Goal: Task Accomplishment & Management: Complete application form

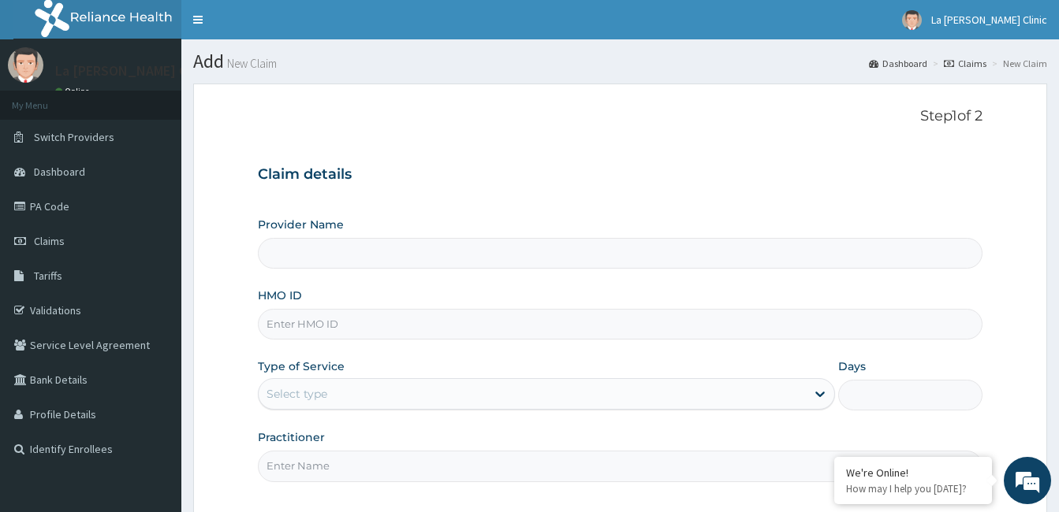
click at [384, 326] on input "HMO ID" at bounding box center [620, 324] width 724 height 31
type input "SWF/1"
type input "La [PERSON_NAME] Clinic"
type input "SWF/10099/D"
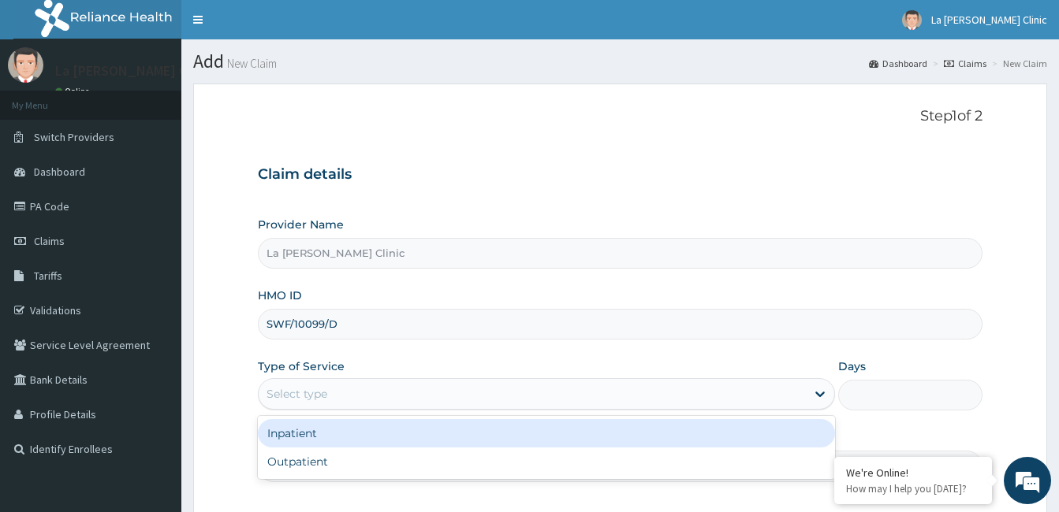
click at [466, 389] on div "Select type" at bounding box center [532, 394] width 547 height 25
click at [462, 439] on div "Inpatient" at bounding box center [546, 433] width 577 height 28
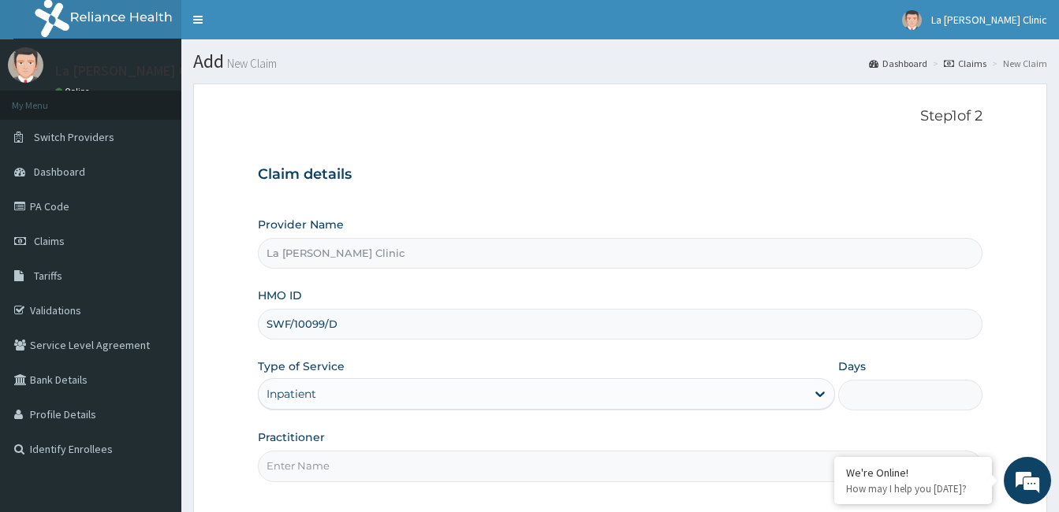
click at [944, 395] on input "Days" at bounding box center [910, 395] width 144 height 31
type input "2"
click at [683, 467] on input "Practitioner" at bounding box center [620, 466] width 724 height 31
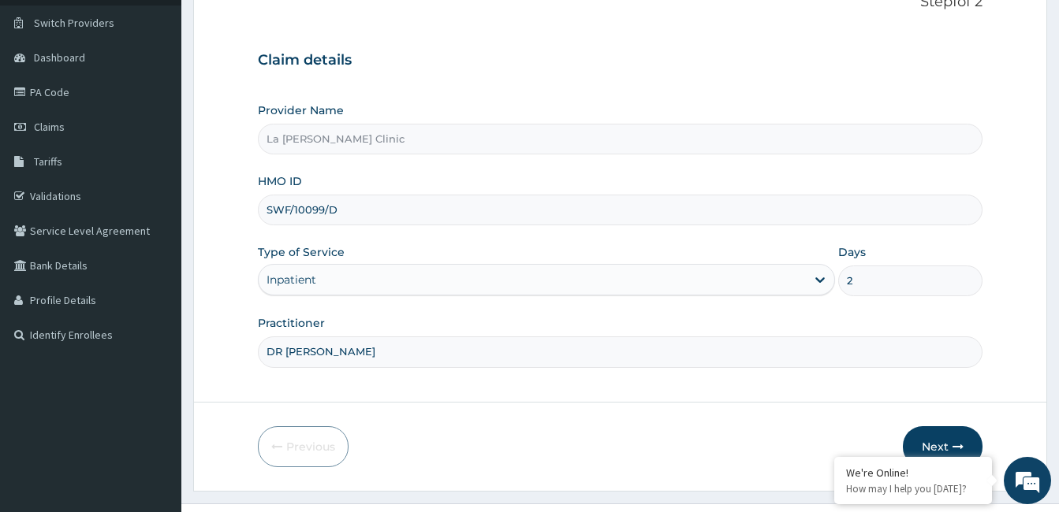
scroll to position [128, 0]
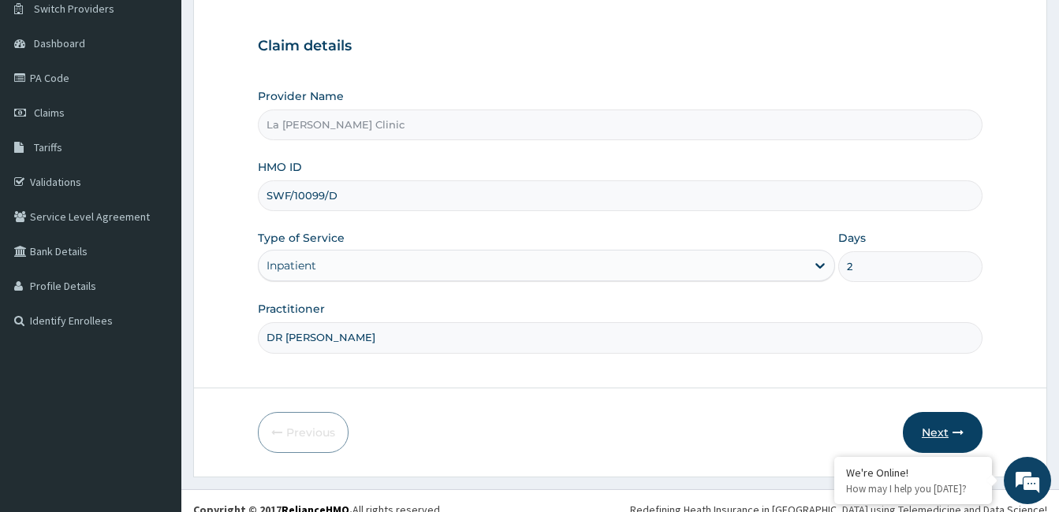
type input "DR AMAEFULE STANLEY"
click at [951, 425] on button "Next" at bounding box center [943, 432] width 80 height 41
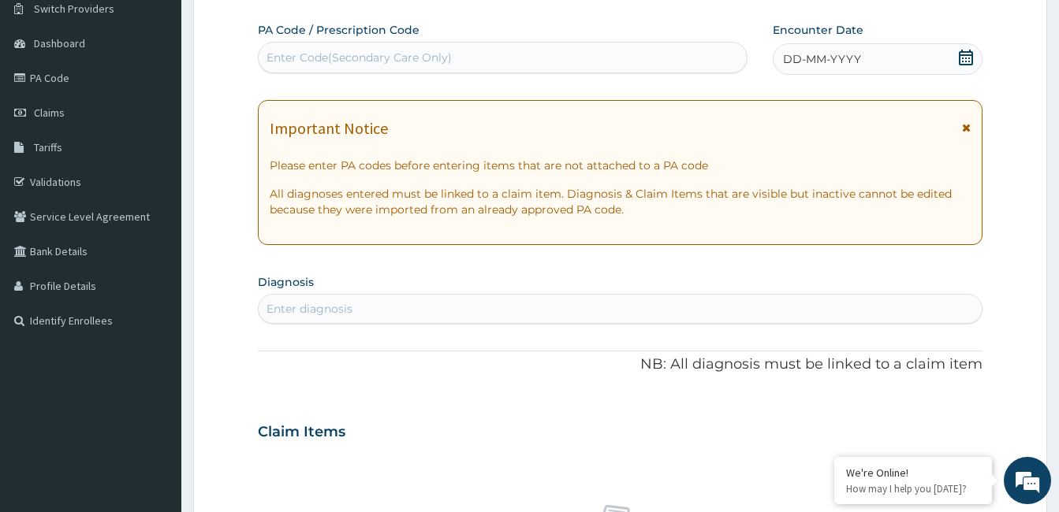
click at [726, 63] on div "Enter Code(Secondary Care Only)" at bounding box center [503, 57] width 488 height 25
paste input "PA/BD6F82"
type input "PA/BD6F82"
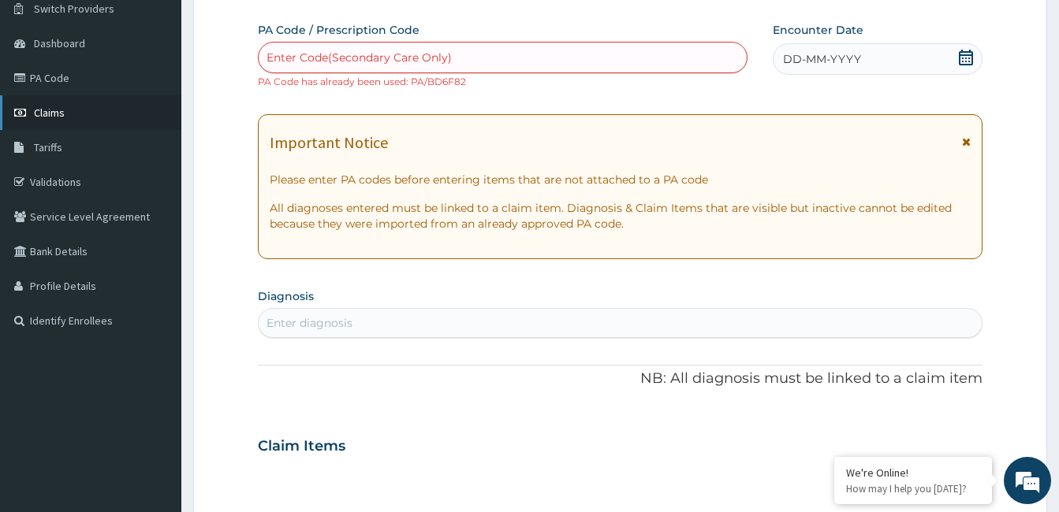
click at [106, 119] on link "Claims" at bounding box center [90, 112] width 181 height 35
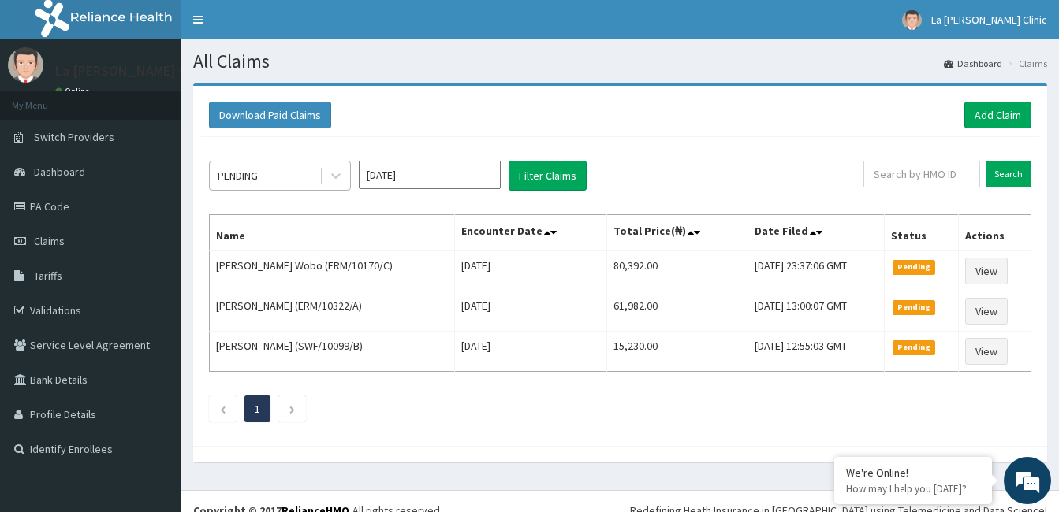
click at [292, 177] on div "PENDING" at bounding box center [265, 175] width 110 height 25
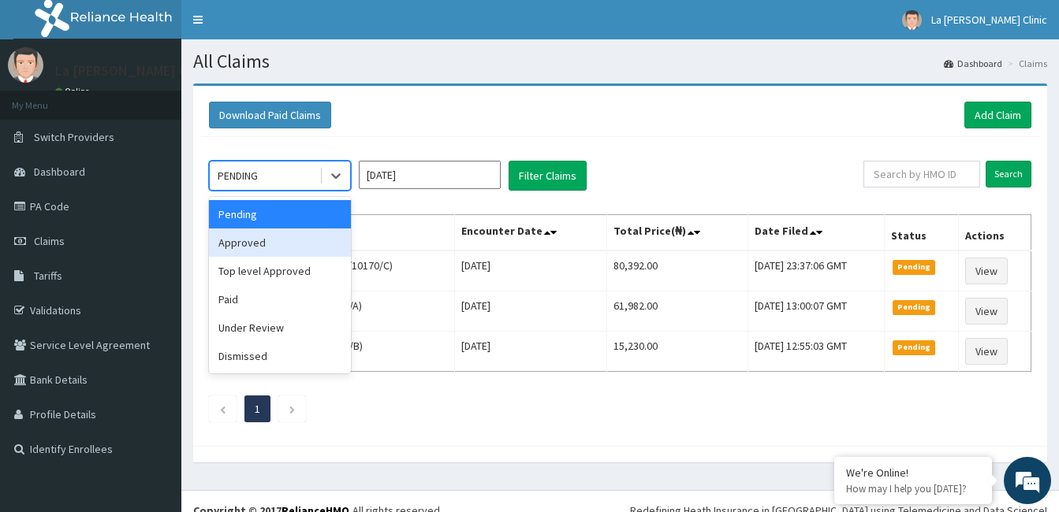
click at [296, 236] on div "Approved" at bounding box center [280, 243] width 142 height 28
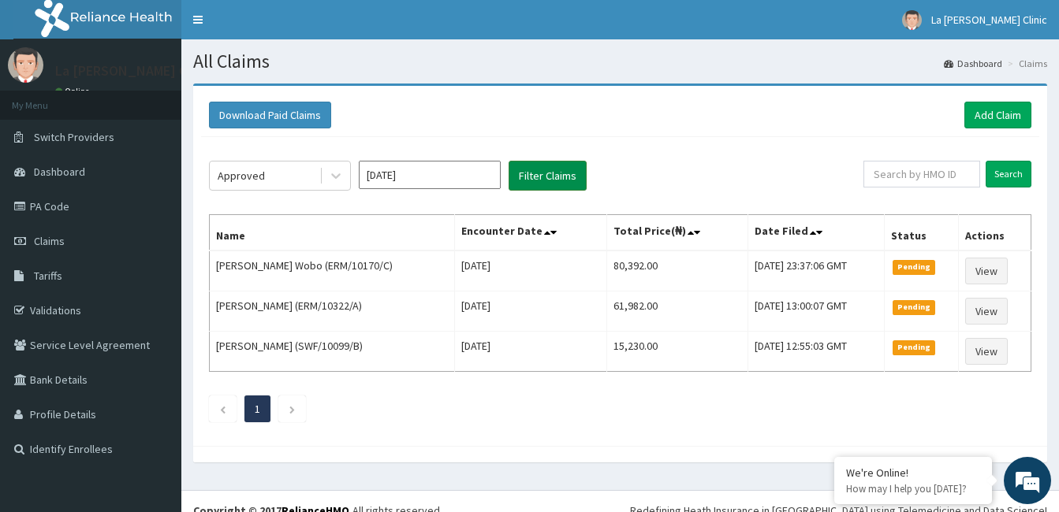
click at [538, 184] on button "Filter Claims" at bounding box center [547, 176] width 78 height 30
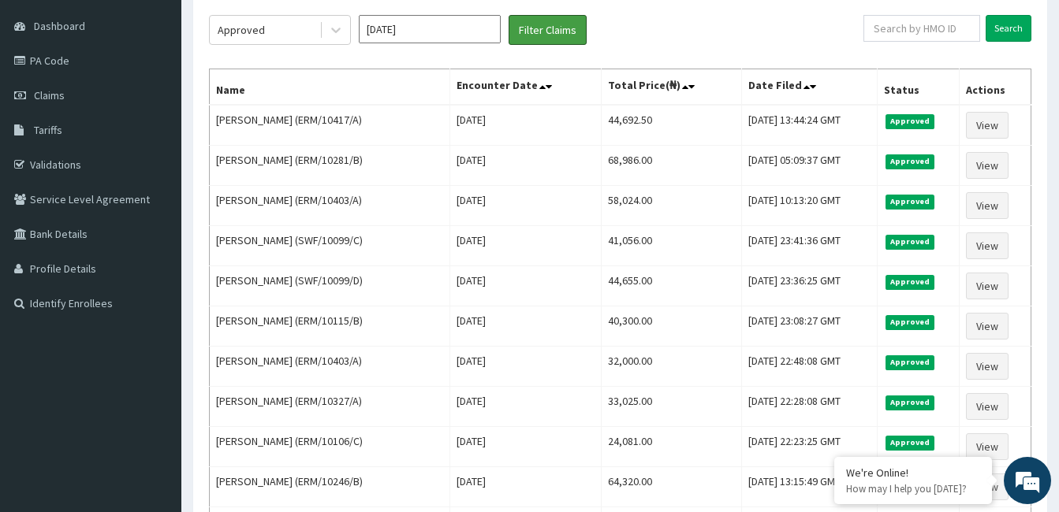
scroll to position [131, 0]
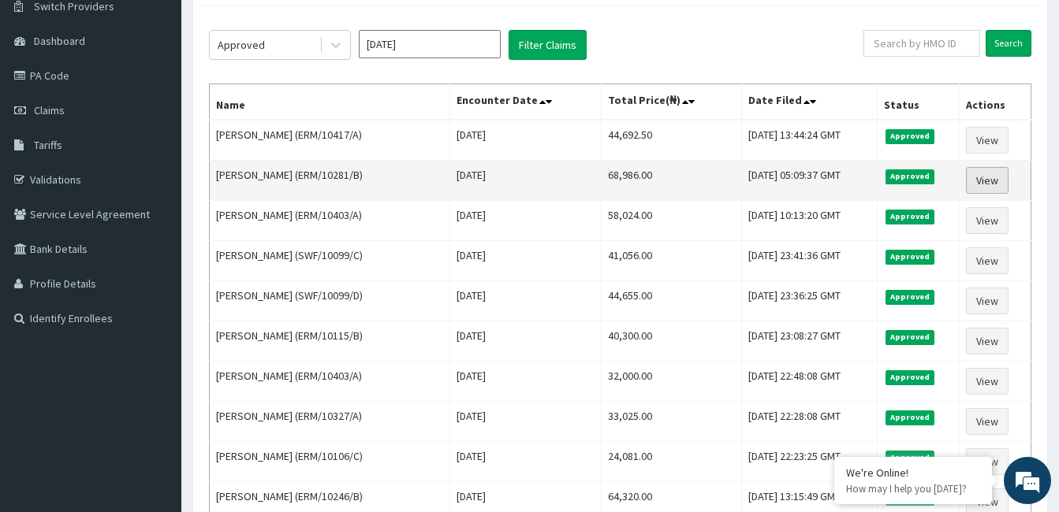
click at [993, 180] on link "View" at bounding box center [987, 180] width 43 height 27
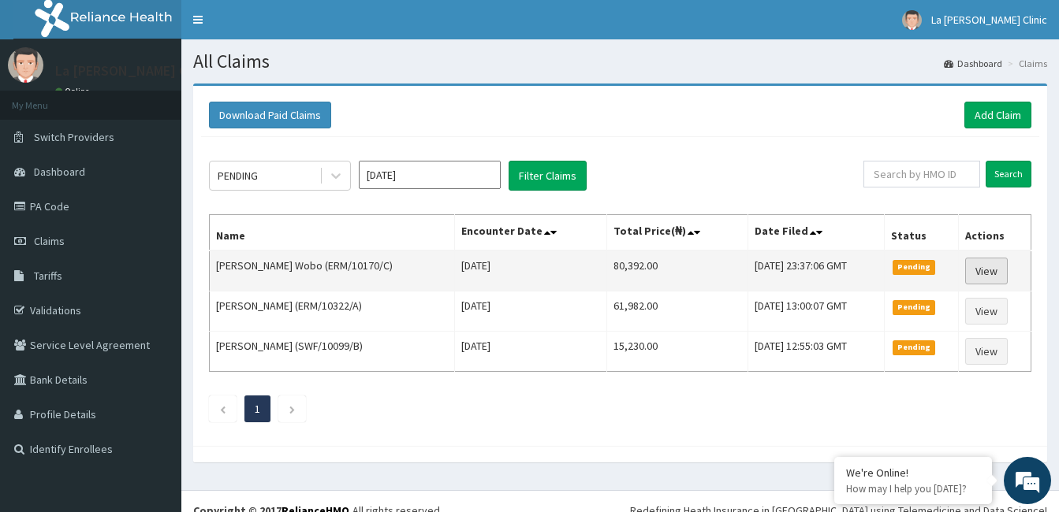
click at [1000, 270] on link "View" at bounding box center [986, 271] width 43 height 27
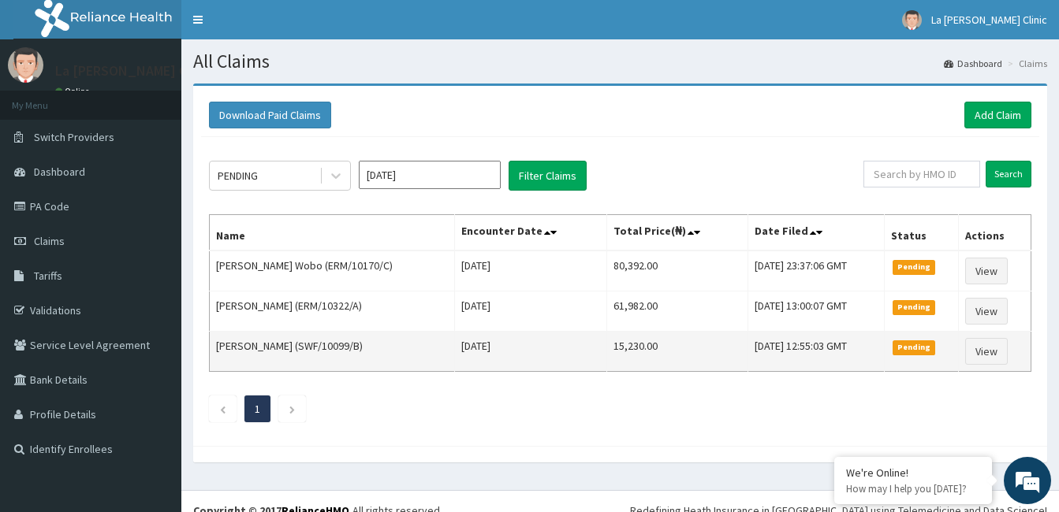
scroll to position [18, 0]
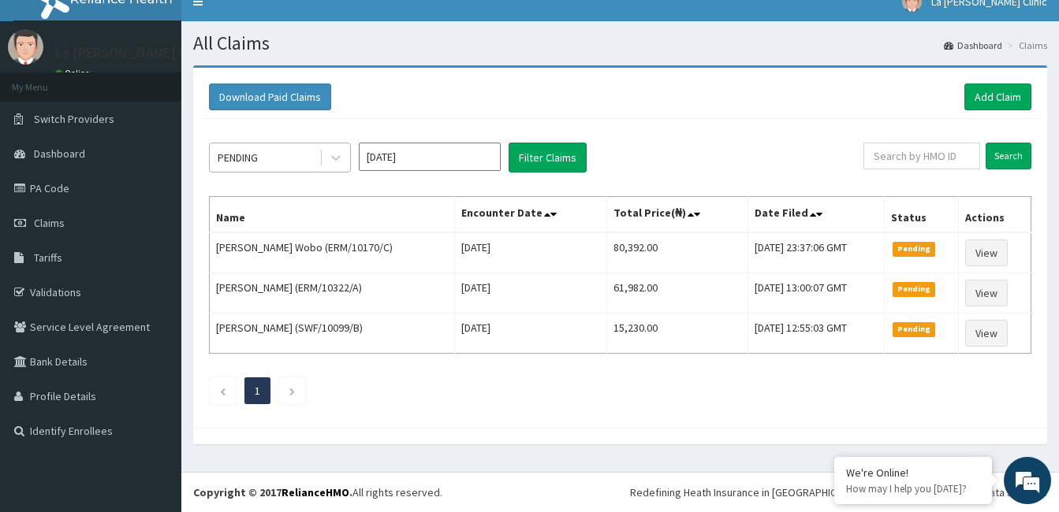
click at [286, 147] on div "PENDING" at bounding box center [265, 157] width 110 height 25
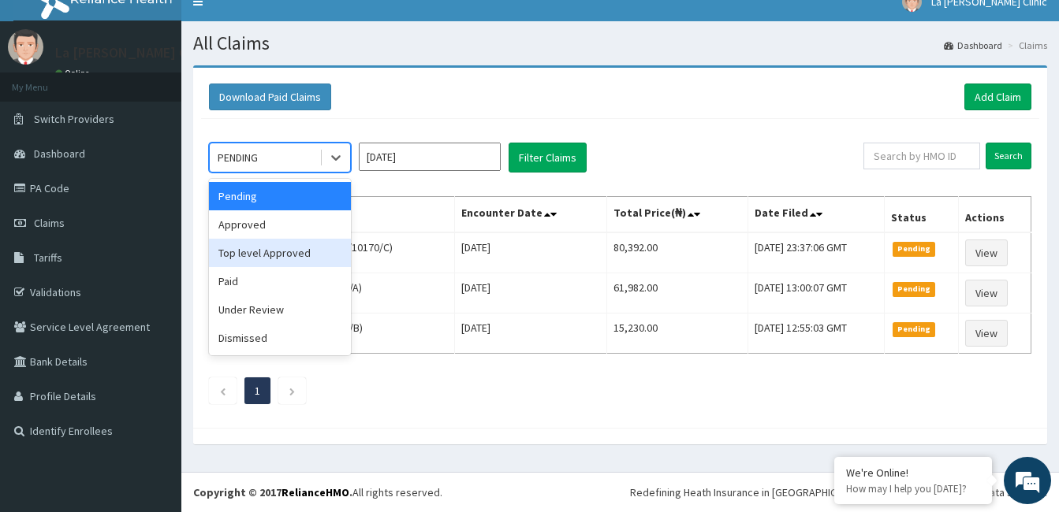
click at [282, 258] on div "Top level Approved" at bounding box center [280, 253] width 142 height 28
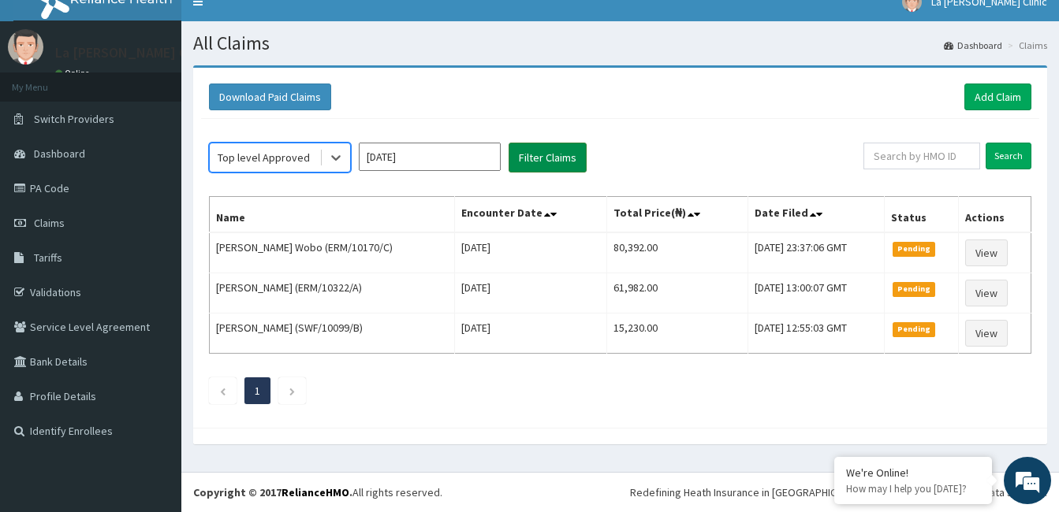
click at [565, 158] on button "Filter Claims" at bounding box center [547, 158] width 78 height 30
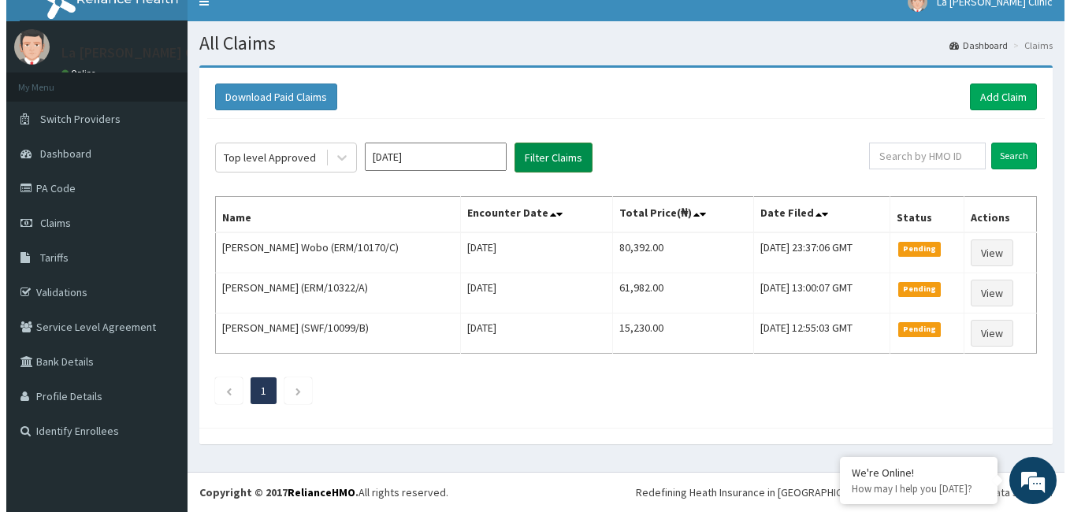
scroll to position [0, 0]
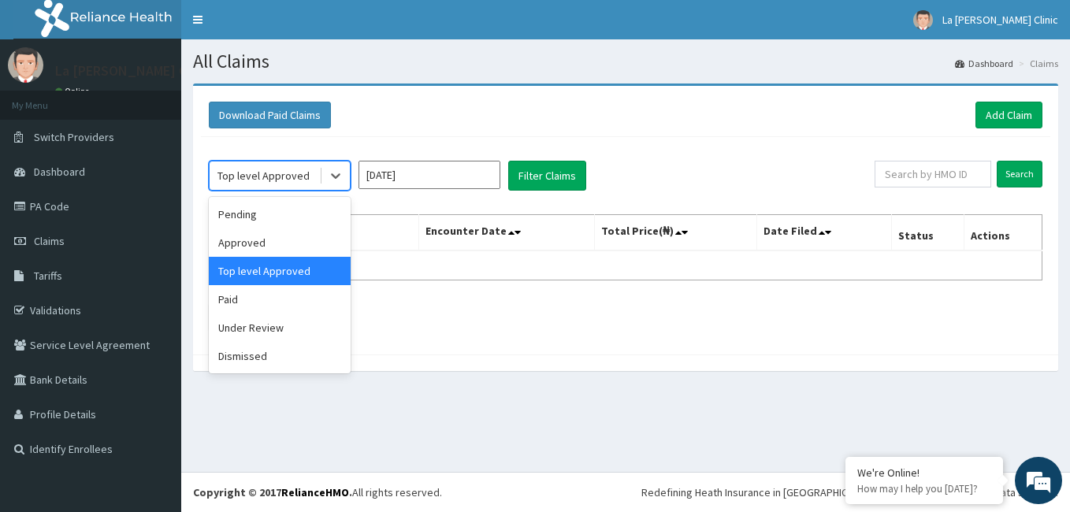
click at [302, 162] on div "Top level Approved" at bounding box center [280, 176] width 142 height 30
click at [286, 311] on div "Paid" at bounding box center [280, 299] width 142 height 28
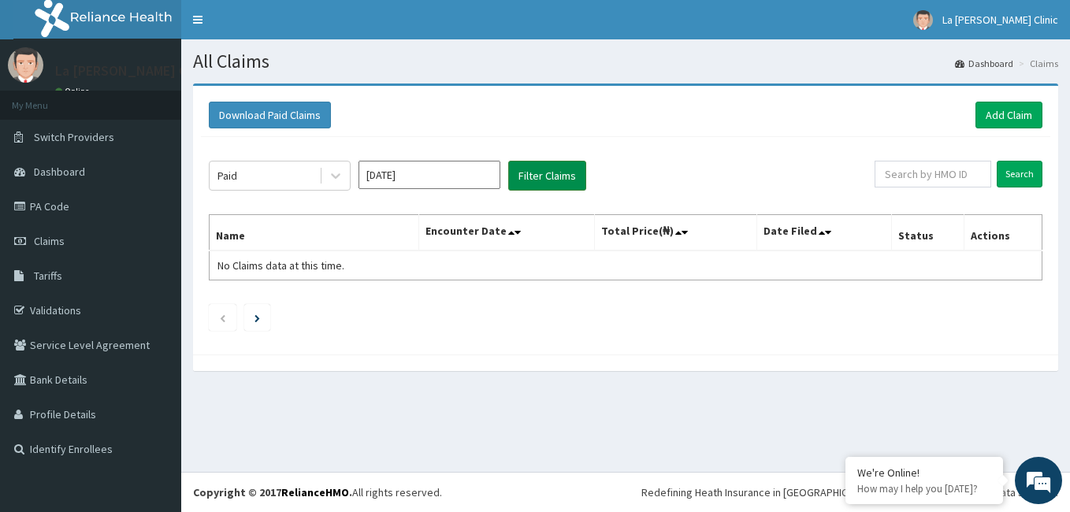
click at [525, 190] on button "Filter Claims" at bounding box center [547, 176] width 78 height 30
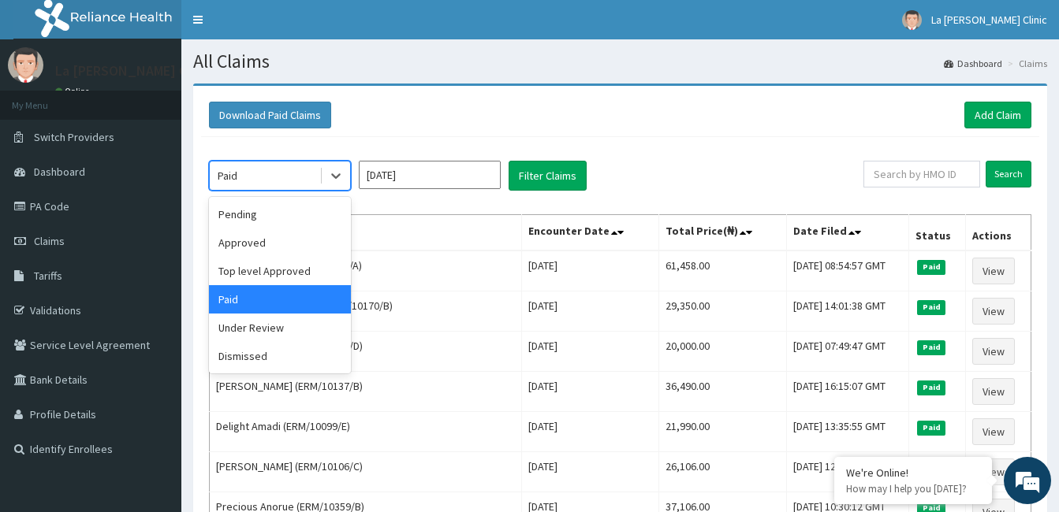
click at [310, 181] on div "Paid" at bounding box center [265, 175] width 110 height 25
click at [284, 326] on div "Under Review" at bounding box center [280, 328] width 142 height 28
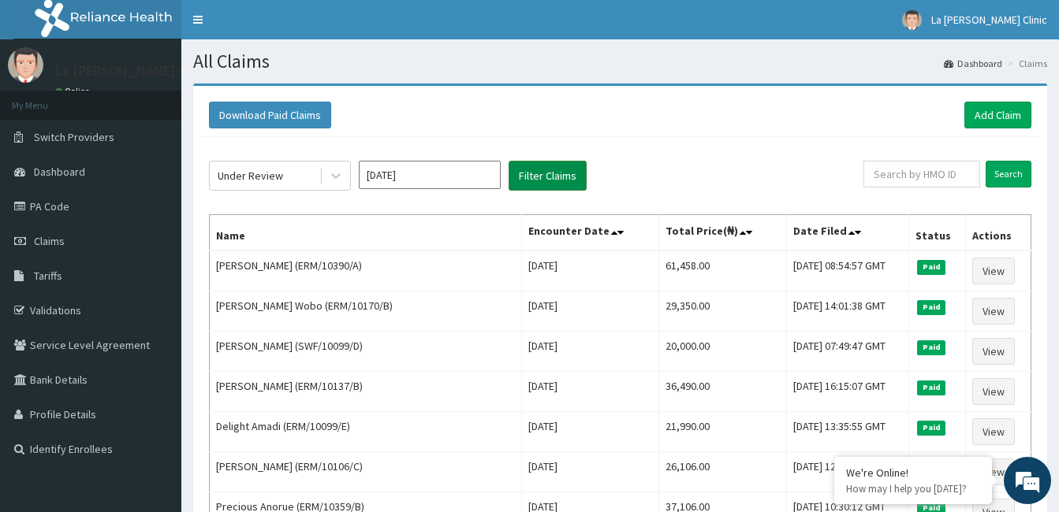
click at [549, 177] on button "Filter Claims" at bounding box center [547, 176] width 78 height 30
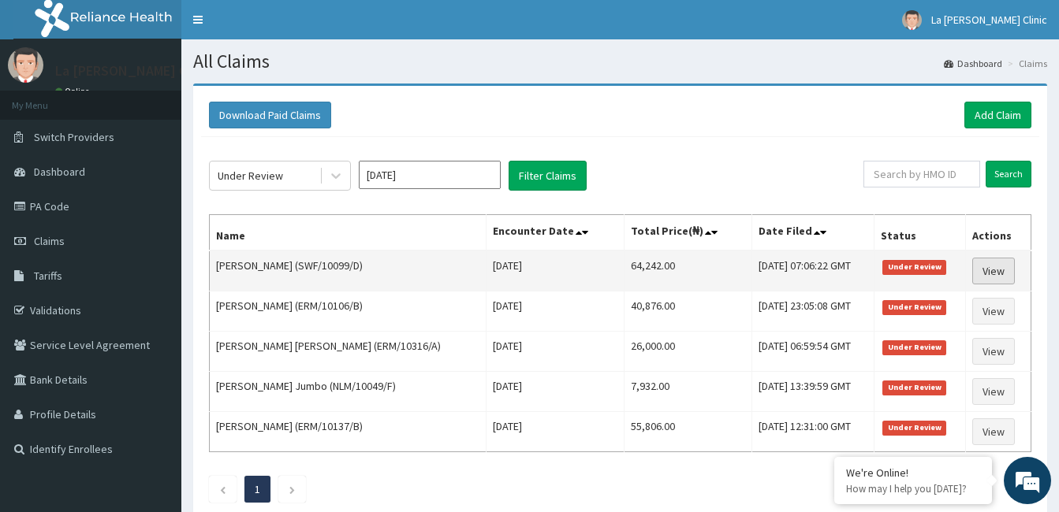
click at [995, 274] on link "View" at bounding box center [993, 271] width 43 height 27
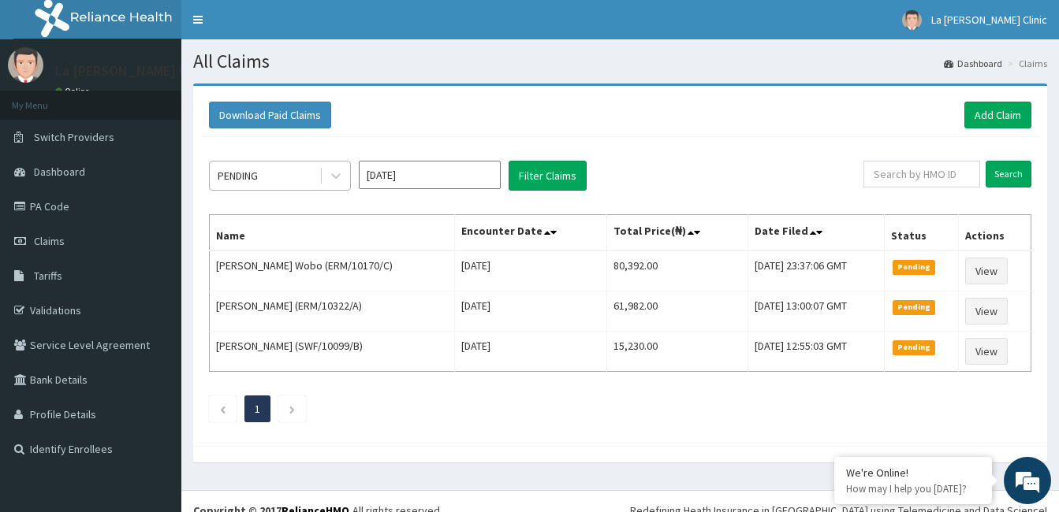
click at [311, 166] on div "PENDING" at bounding box center [265, 175] width 110 height 25
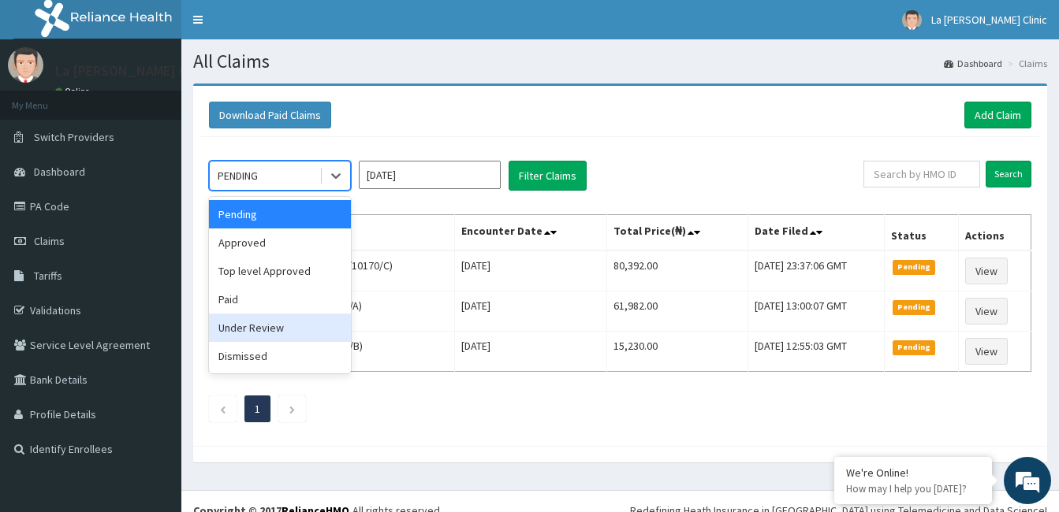
click at [315, 335] on div "Under Review" at bounding box center [280, 328] width 142 height 28
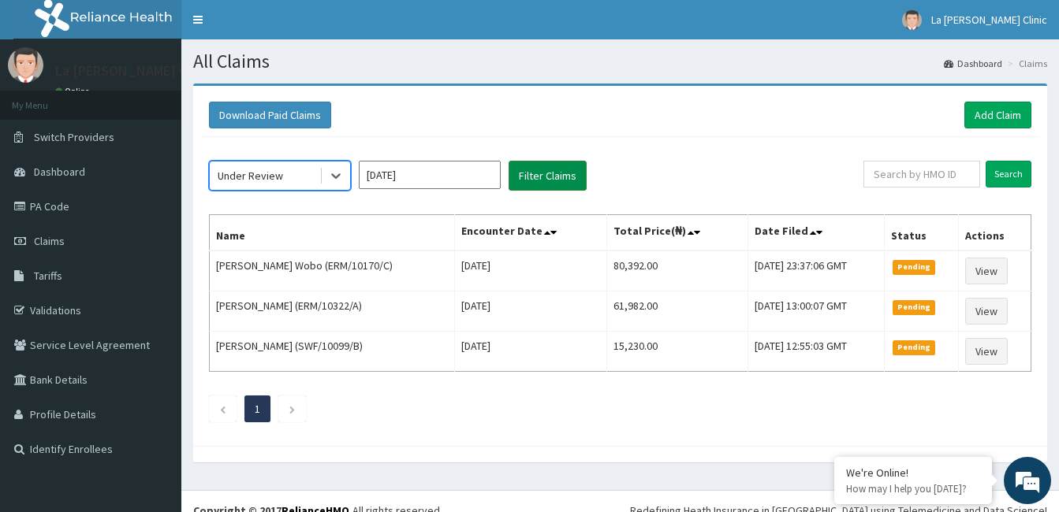
click at [517, 181] on button "Filter Claims" at bounding box center [547, 176] width 78 height 30
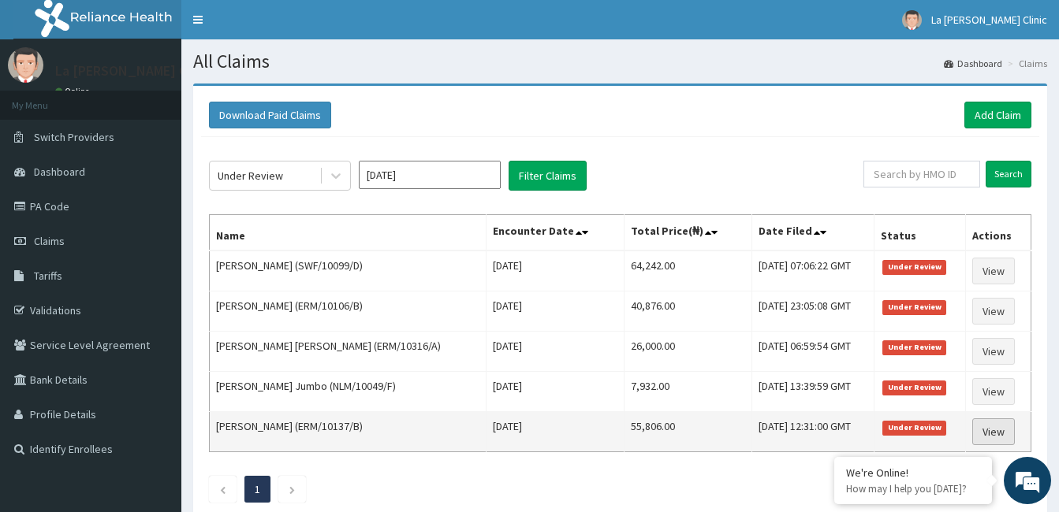
click at [996, 441] on link "View" at bounding box center [993, 432] width 43 height 27
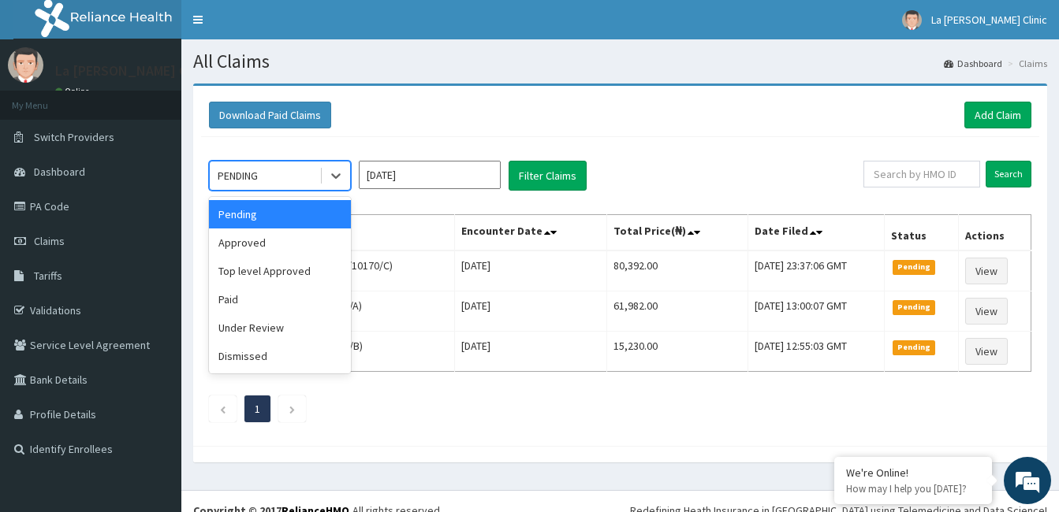
drag, startPoint x: 312, startPoint y: 170, endPoint x: 309, endPoint y: 284, distance: 113.6
click at [311, 170] on div "PENDING" at bounding box center [265, 175] width 110 height 25
click at [299, 323] on div "Under Review" at bounding box center [280, 328] width 142 height 28
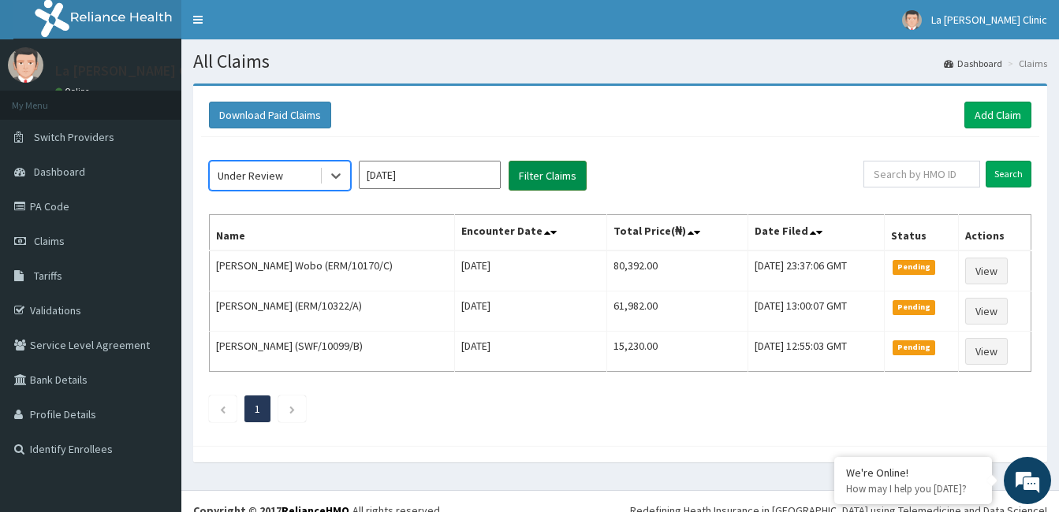
click at [539, 177] on button "Filter Claims" at bounding box center [547, 176] width 78 height 30
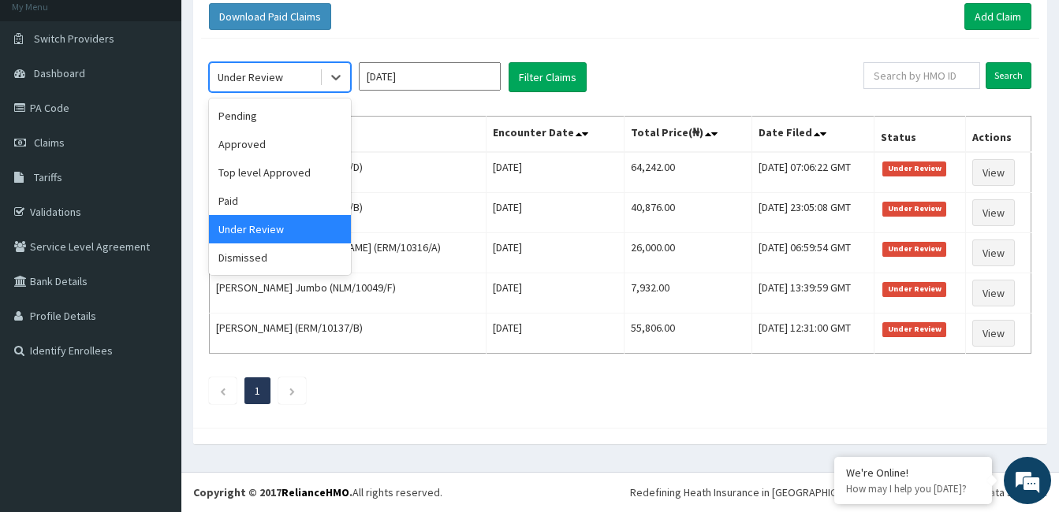
click at [289, 85] on div "Under Review" at bounding box center [265, 77] width 110 height 25
click at [291, 194] on div "Paid" at bounding box center [280, 201] width 142 height 28
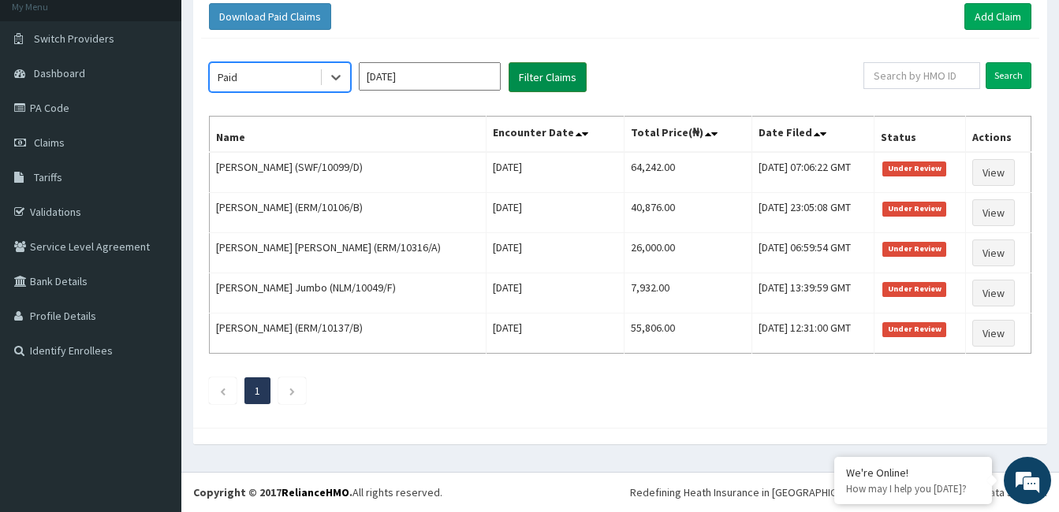
click at [545, 62] on button "Filter Claims" at bounding box center [547, 77] width 78 height 30
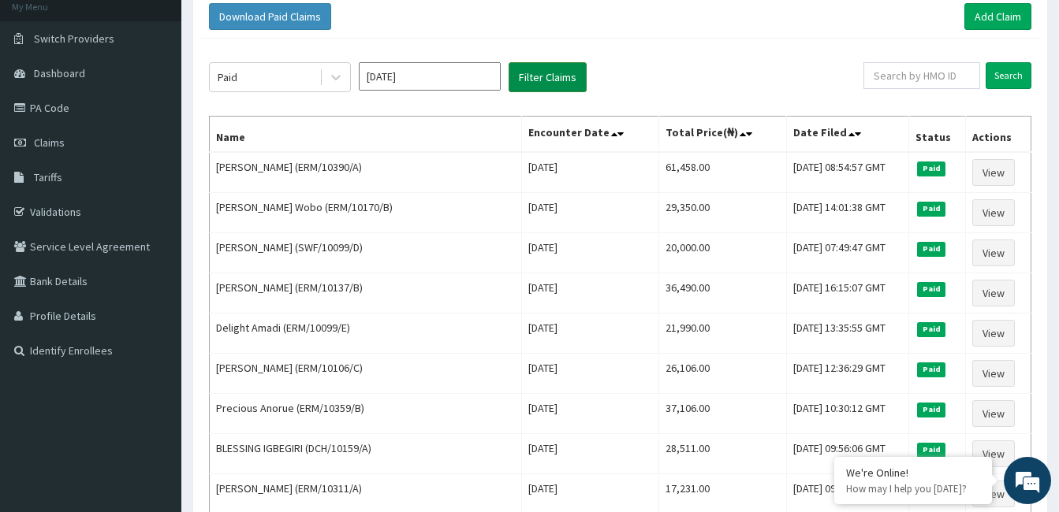
click at [545, 73] on button "Filter Claims" at bounding box center [547, 77] width 78 height 30
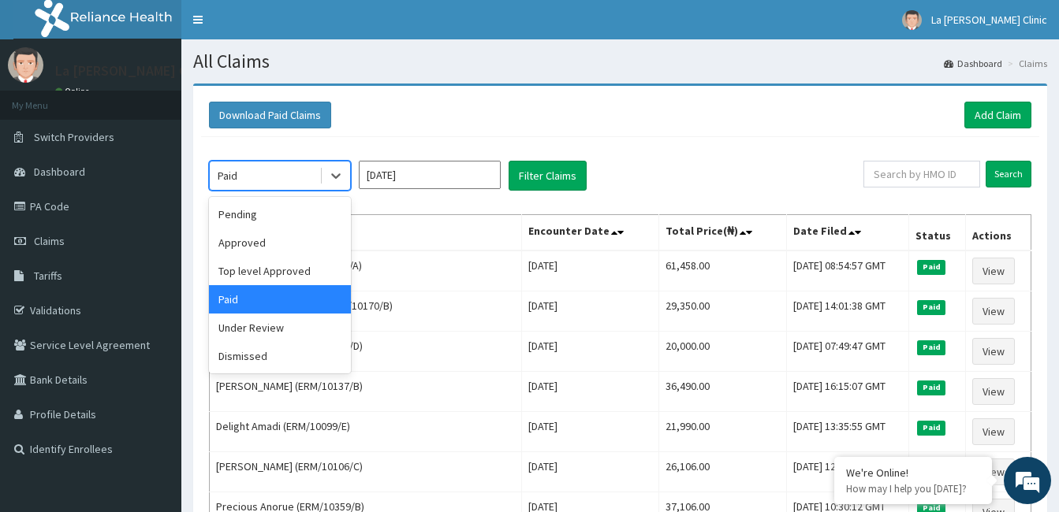
click at [286, 187] on div "Paid" at bounding box center [265, 175] width 110 height 25
click at [300, 268] on div "Top level Approved" at bounding box center [280, 271] width 142 height 28
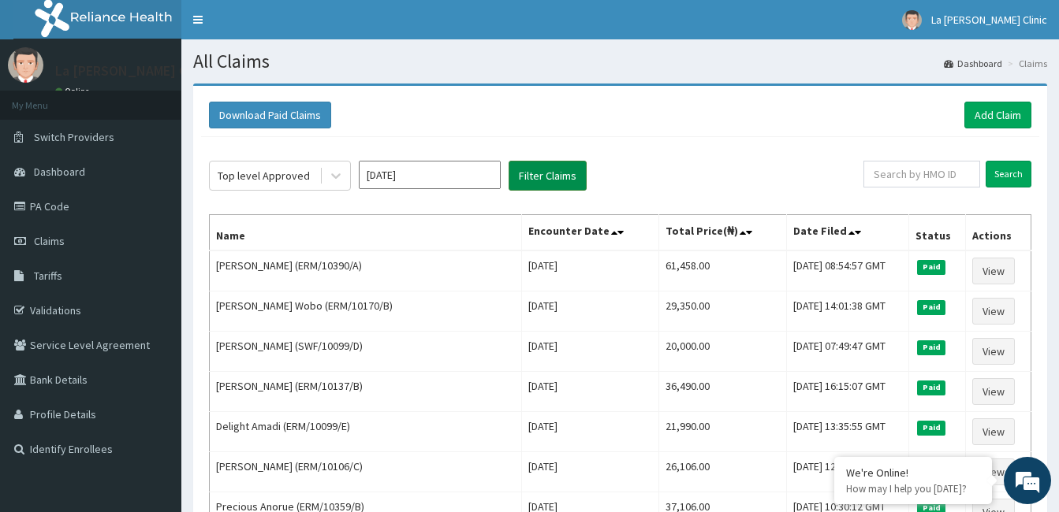
click at [537, 171] on button "Filter Claims" at bounding box center [547, 176] width 78 height 30
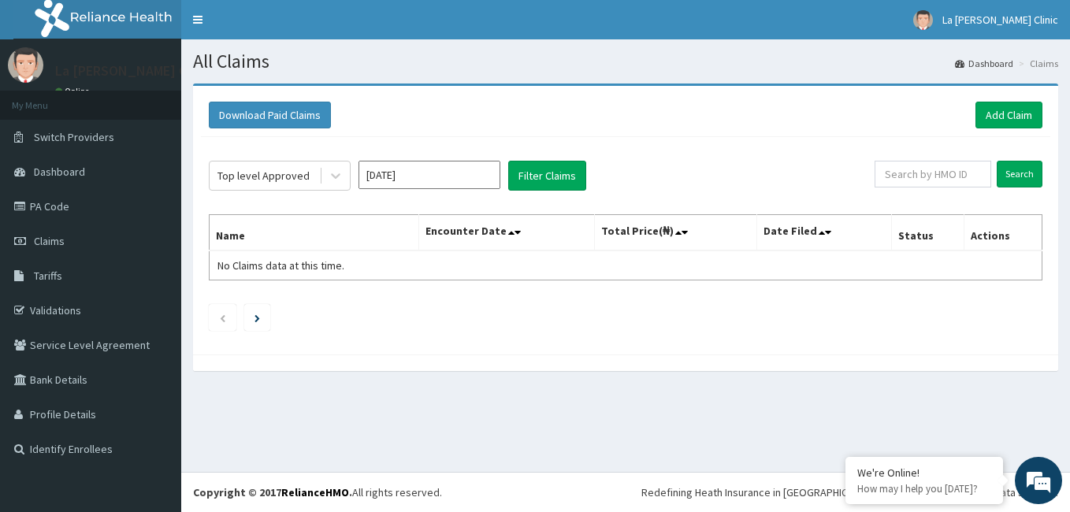
click at [311, 192] on div "Top level Approved [DATE] Filter Claims Search Name Encounter Date Total Price(…" at bounding box center [626, 242] width 850 height 210
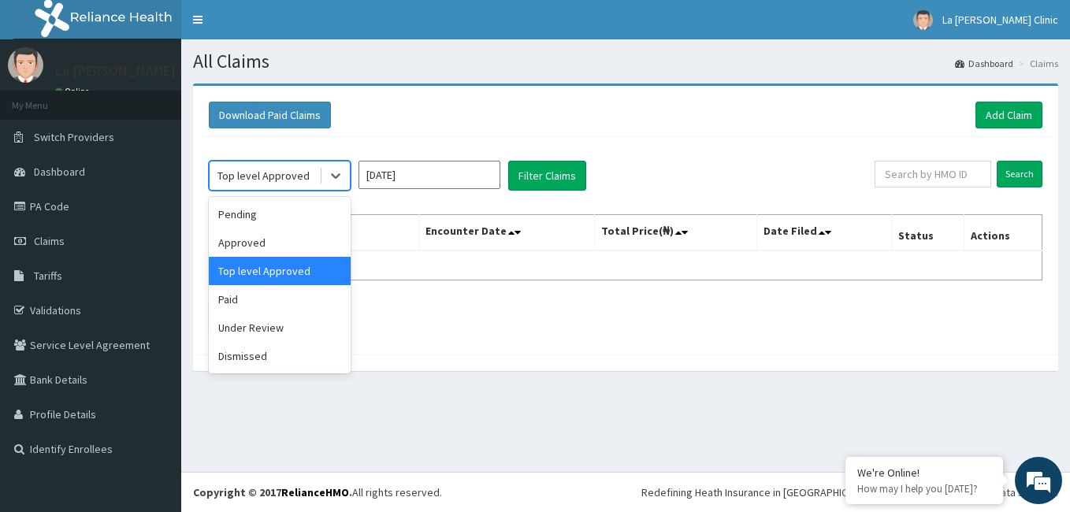
click at [310, 181] on div "Top level Approved" at bounding box center [265, 175] width 110 height 25
click at [309, 242] on div "Approved" at bounding box center [280, 243] width 142 height 28
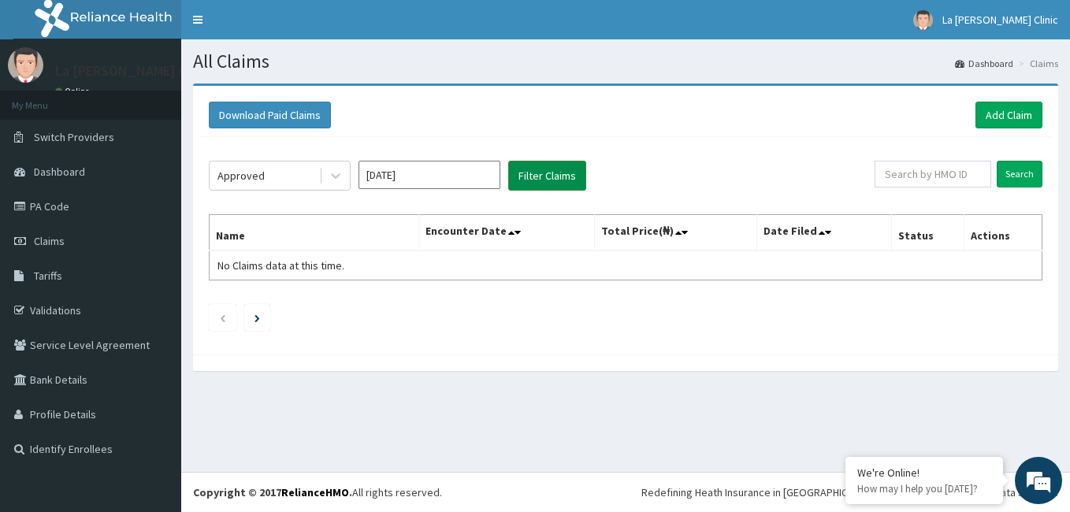
click at [525, 171] on button "Filter Claims" at bounding box center [547, 176] width 78 height 30
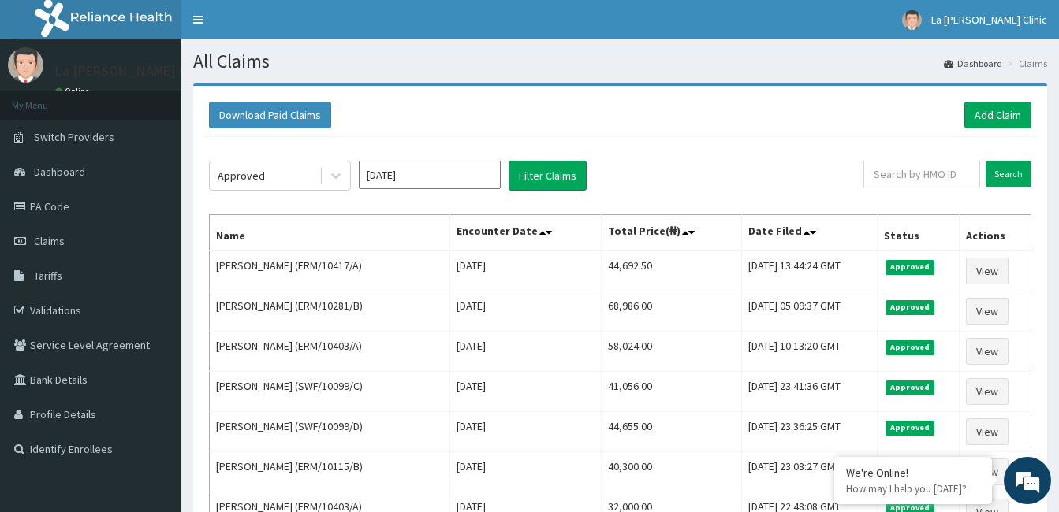
click at [411, 184] on input "[DATE]" at bounding box center [430, 175] width 142 height 28
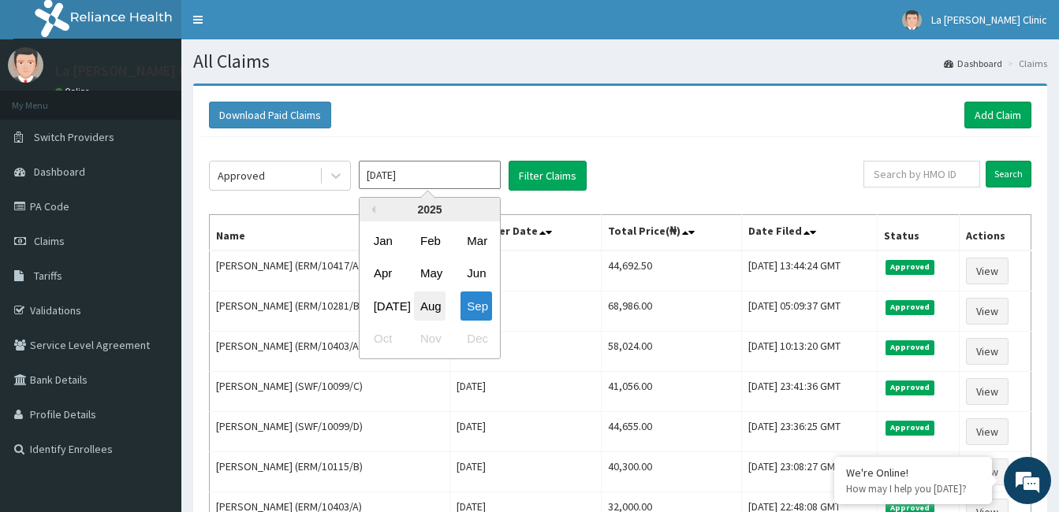
click at [434, 313] on div "Aug" at bounding box center [430, 306] width 32 height 29
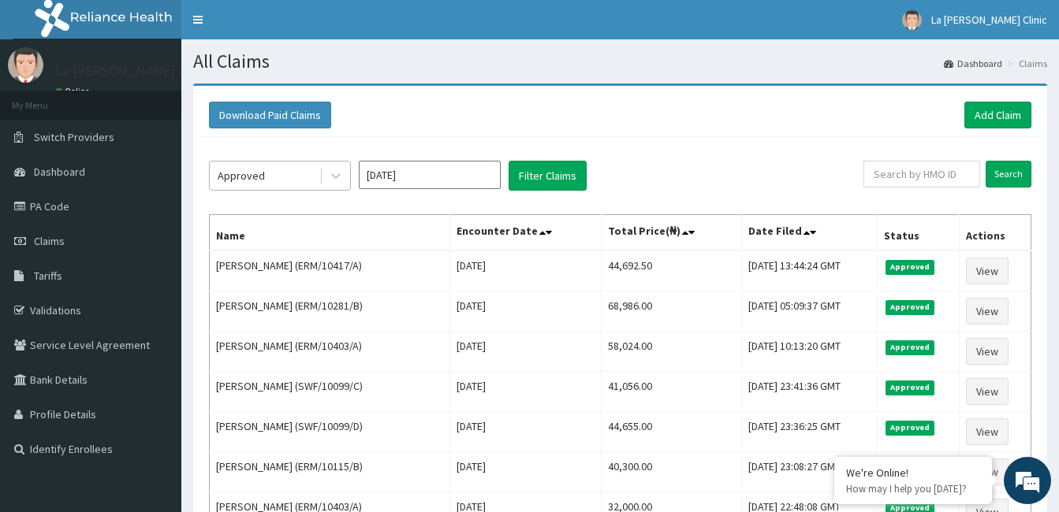
click at [273, 176] on div "Approved" at bounding box center [265, 175] width 110 height 25
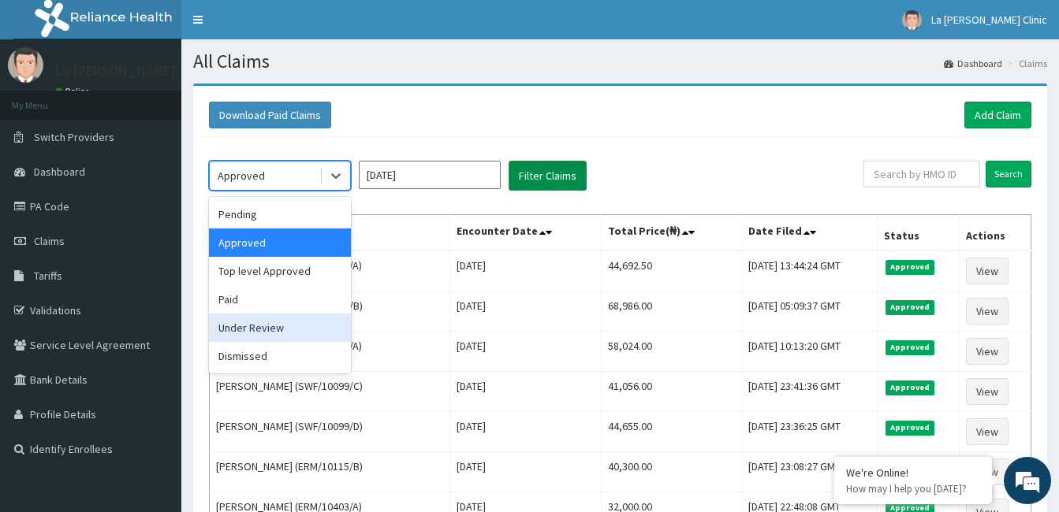
click at [547, 173] on button "Filter Claims" at bounding box center [547, 176] width 78 height 30
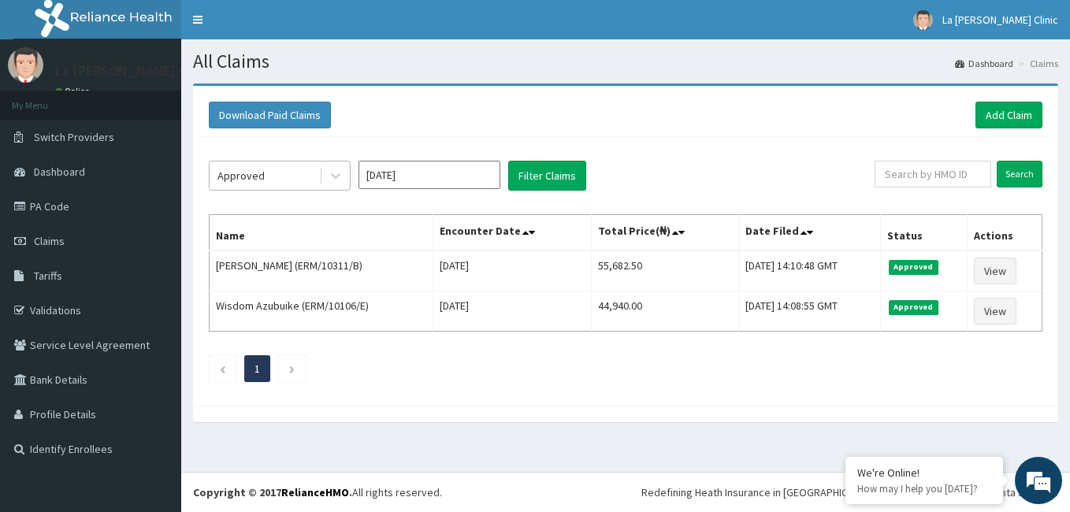
click at [258, 181] on div "Approved" at bounding box center [241, 176] width 47 height 16
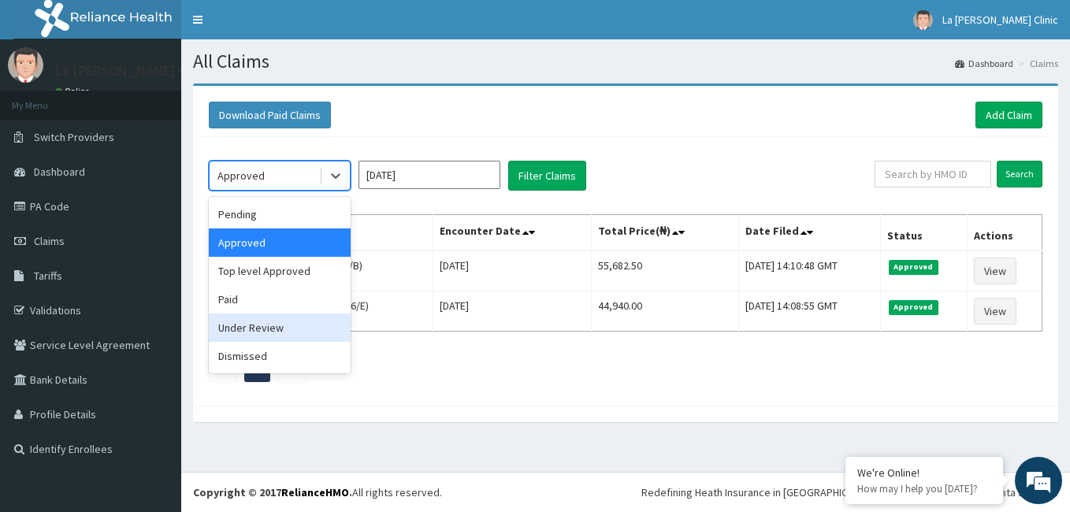
click at [290, 330] on div "Under Review" at bounding box center [280, 328] width 142 height 28
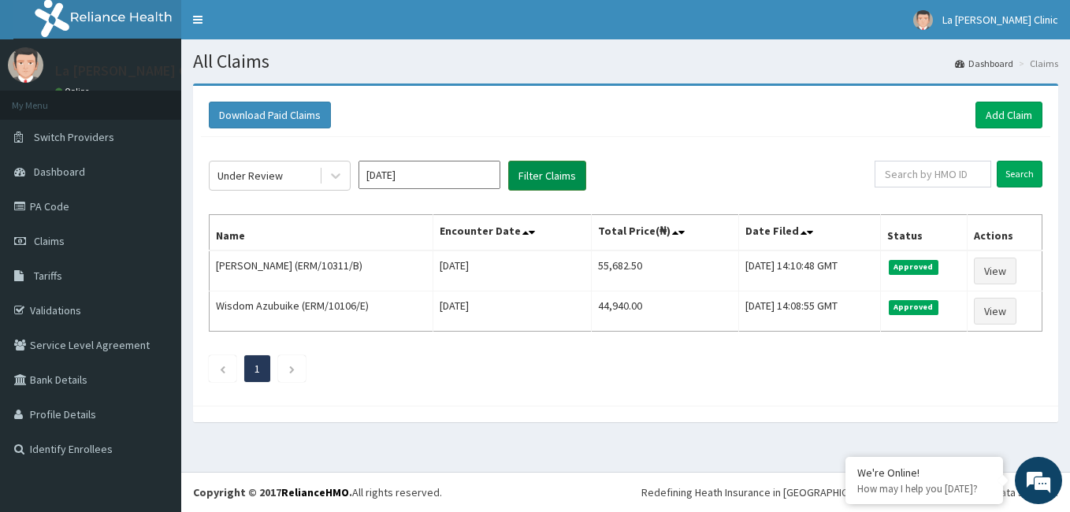
click at [546, 176] on button "Filter Claims" at bounding box center [547, 176] width 78 height 30
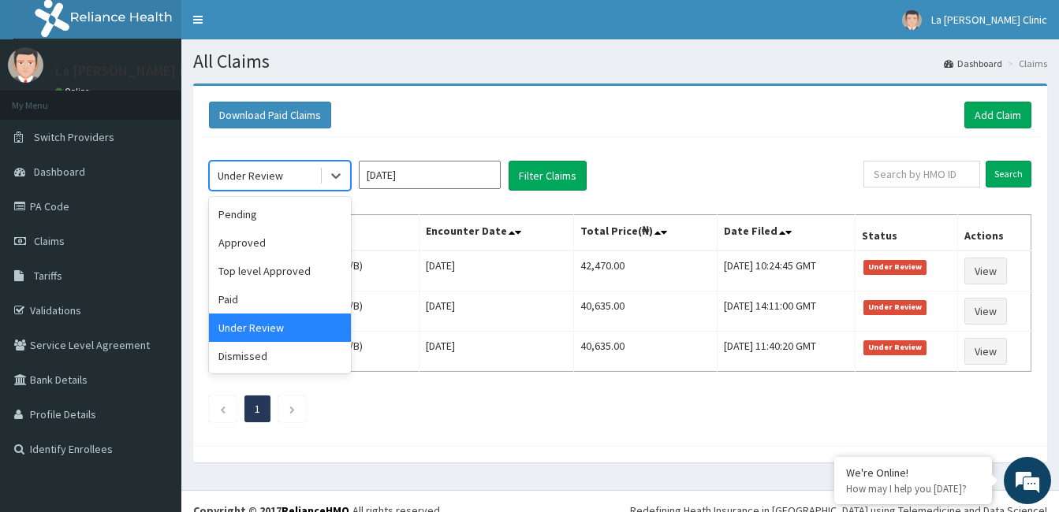
click at [273, 178] on div "Under Review" at bounding box center [250, 176] width 65 height 16
click at [284, 294] on div "Paid" at bounding box center [280, 299] width 142 height 28
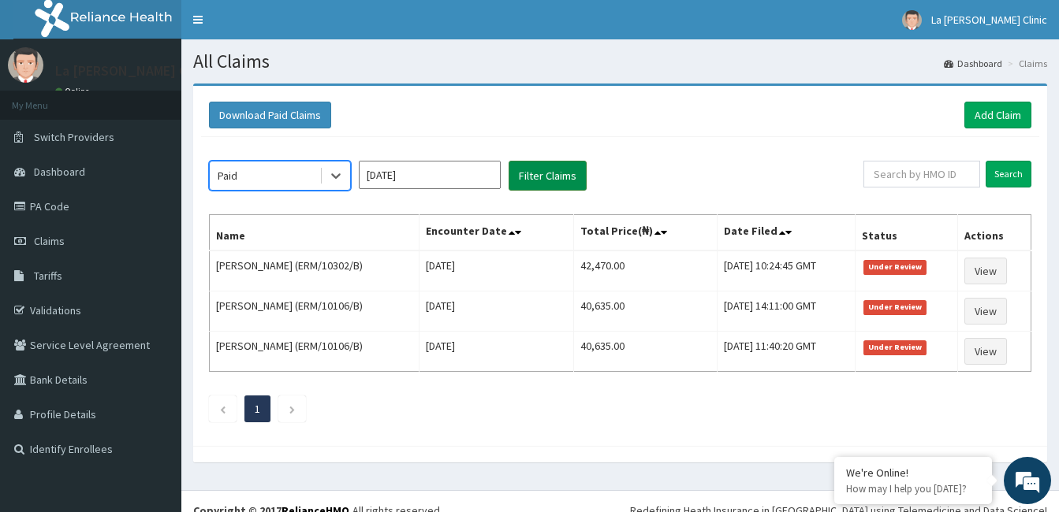
click at [572, 167] on button "Filter Claims" at bounding box center [547, 176] width 78 height 30
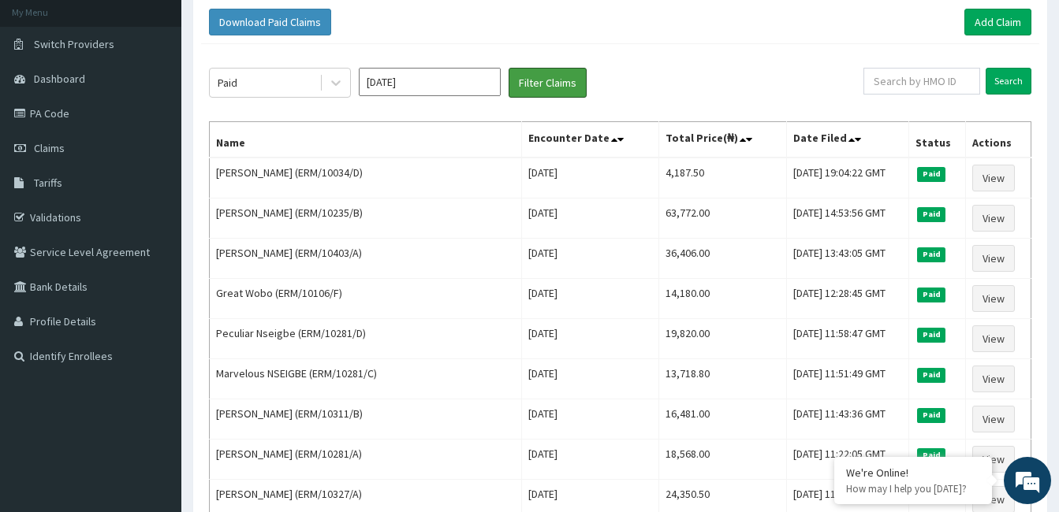
scroll to position [16, 0]
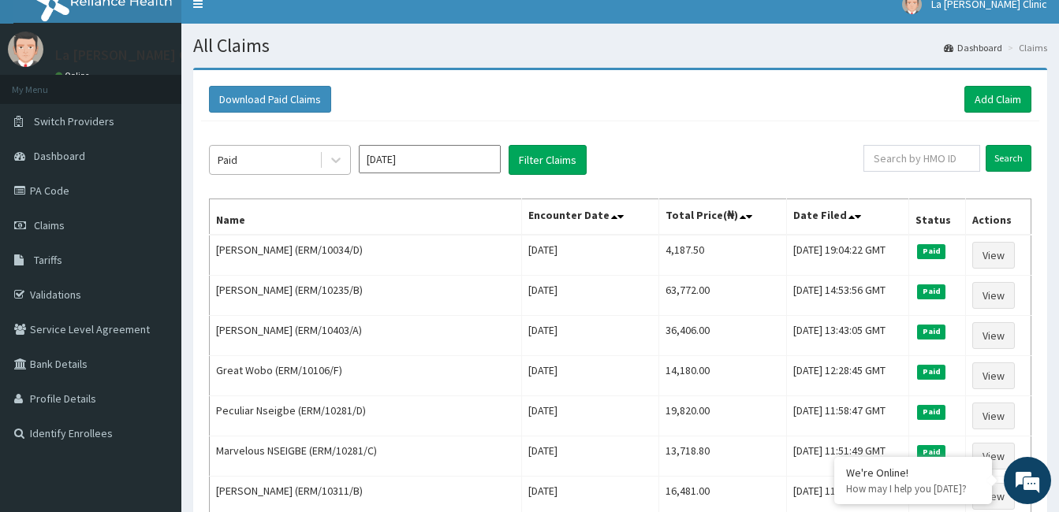
click at [302, 163] on div "Paid" at bounding box center [265, 159] width 110 height 25
click at [399, 157] on input "[DATE]" at bounding box center [430, 159] width 142 height 28
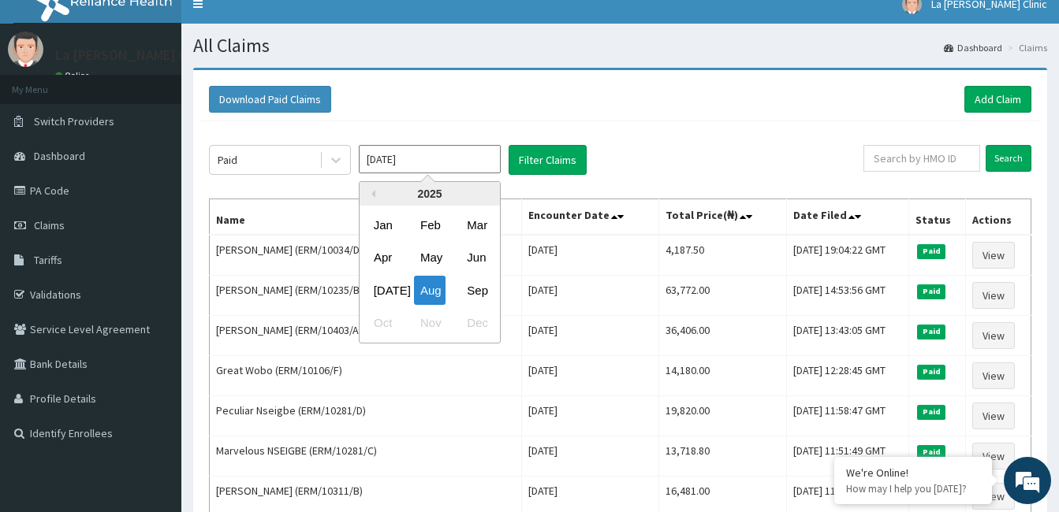
drag, startPoint x: 480, startPoint y: 287, endPoint x: 358, endPoint y: 218, distance: 140.5
click at [475, 286] on div "Sep" at bounding box center [476, 290] width 32 height 29
type input "[DATE]"
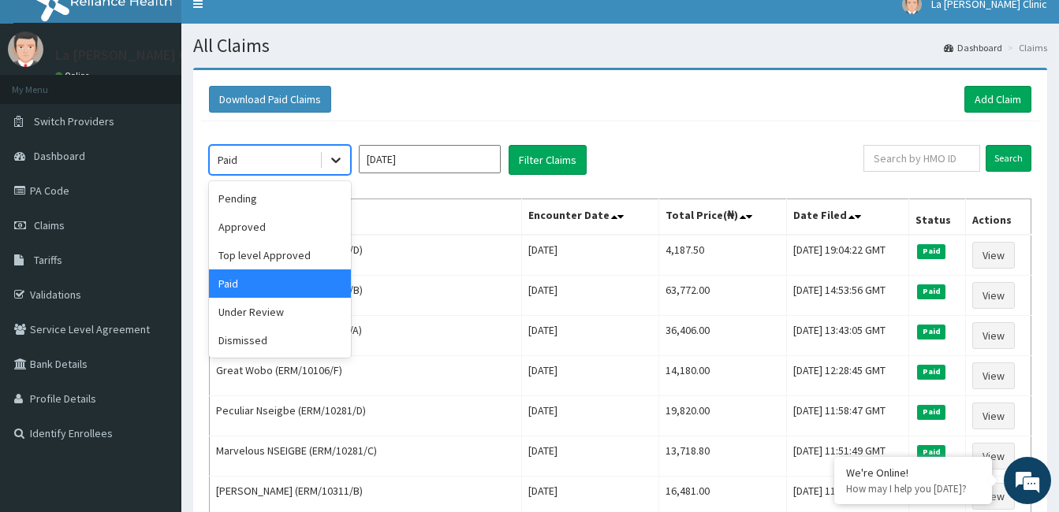
click at [334, 164] on icon at bounding box center [336, 160] width 16 height 16
click at [297, 196] on div "Pending" at bounding box center [280, 198] width 142 height 28
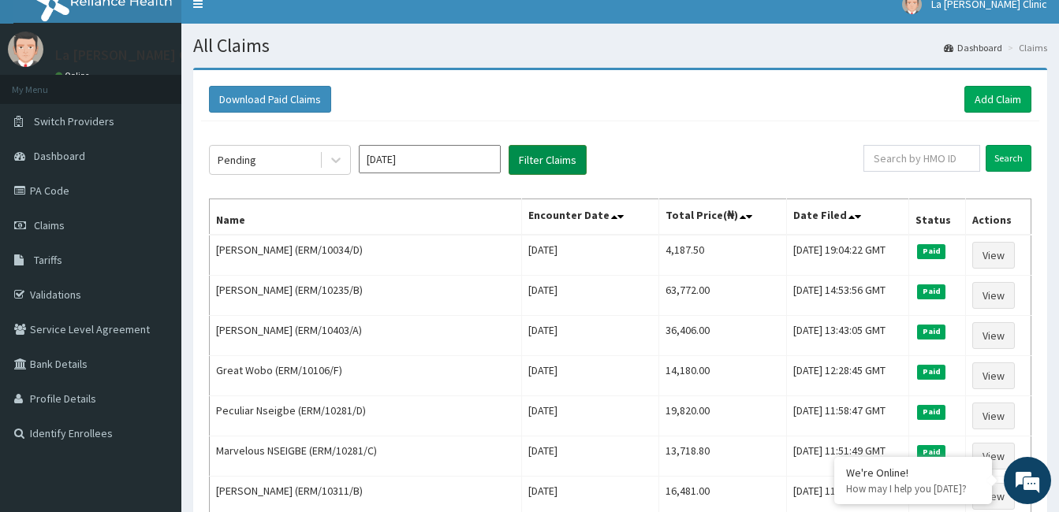
click at [541, 163] on button "Filter Claims" at bounding box center [547, 160] width 78 height 30
click at [567, 147] on button "Filter Claims" at bounding box center [547, 160] width 78 height 30
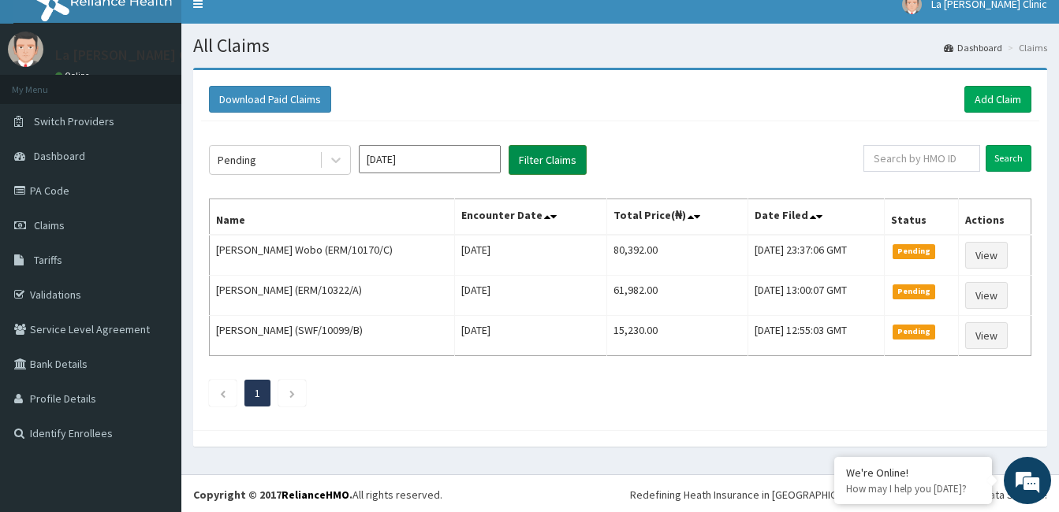
scroll to position [18, 0]
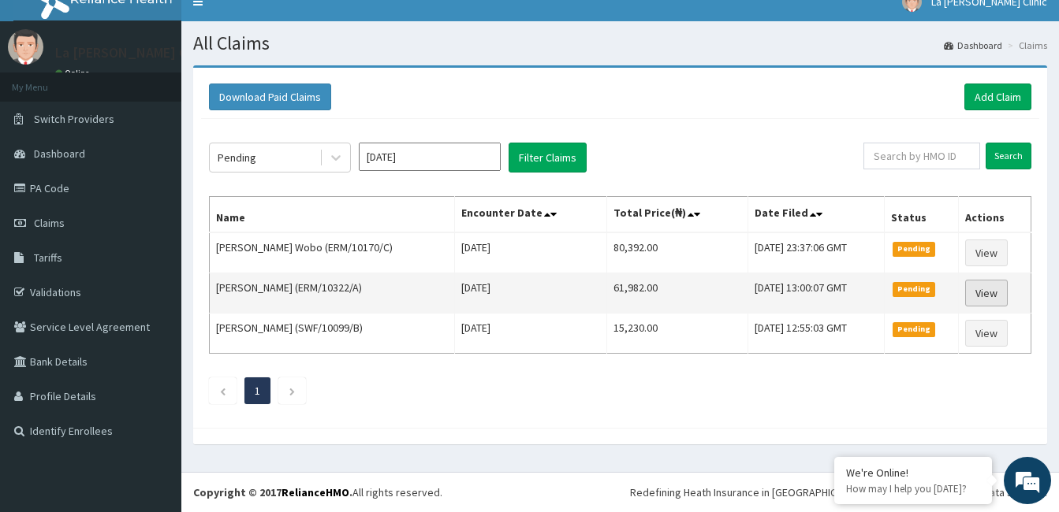
click at [992, 290] on link "View" at bounding box center [986, 293] width 43 height 27
